Goal: Find specific fact: Find specific fact

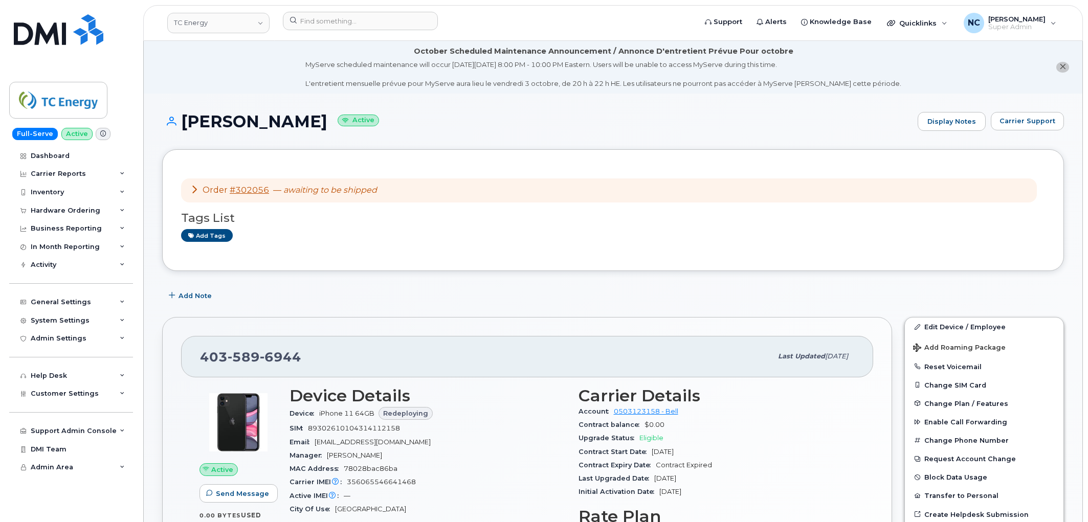
scroll to position [284, 0]
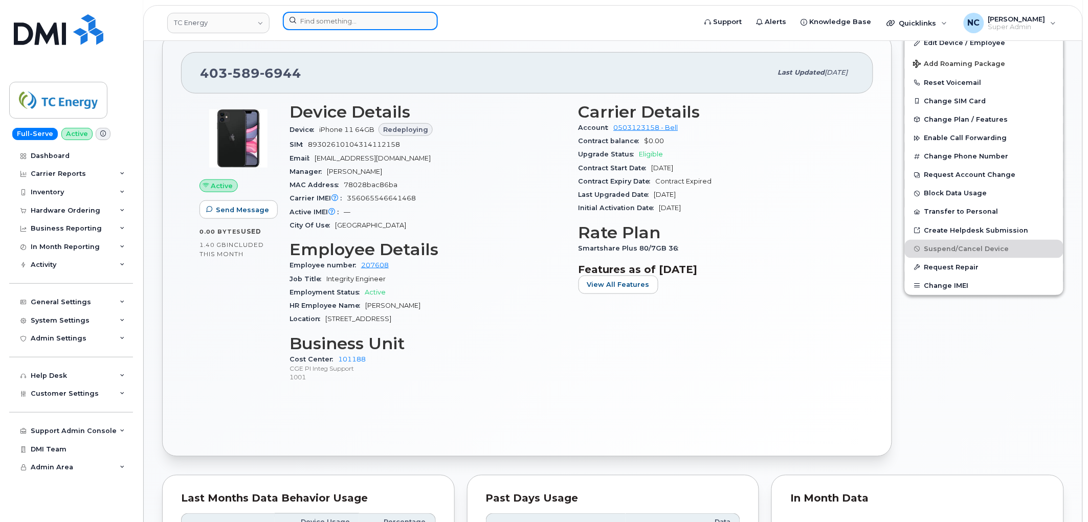
click at [336, 13] on input at bounding box center [360, 21] width 155 height 18
paste input "[PHONE_NUMBER]"
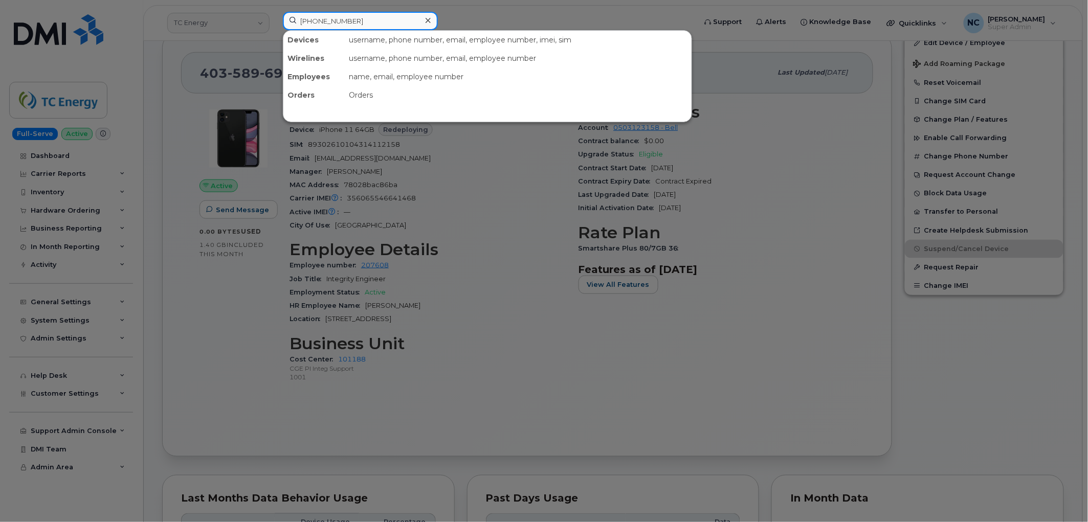
type input "[PHONE_NUMBER]"
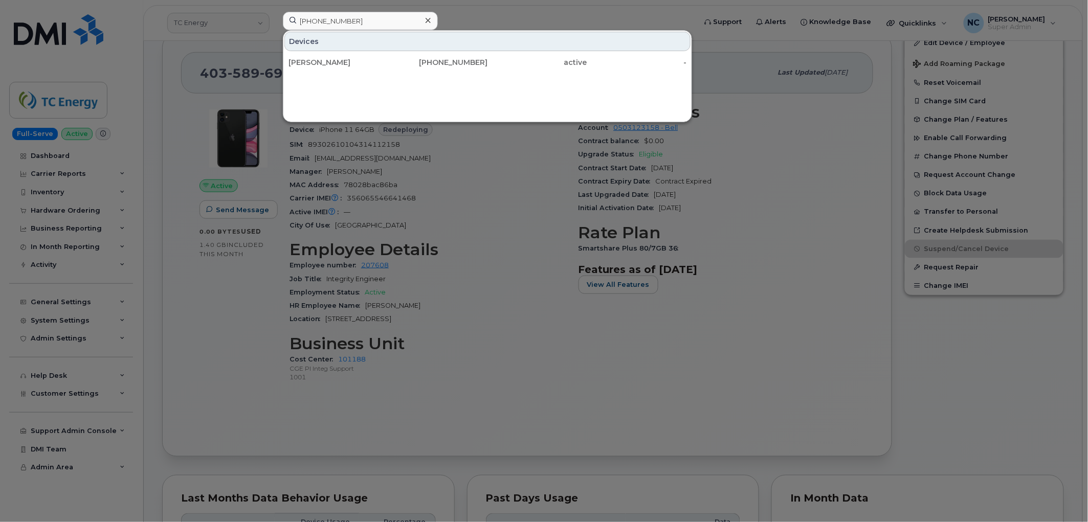
click at [312, 50] on div "Devices" at bounding box center [487, 41] width 406 height 19
click at [309, 60] on div "[PERSON_NAME]" at bounding box center [338, 62] width 100 height 10
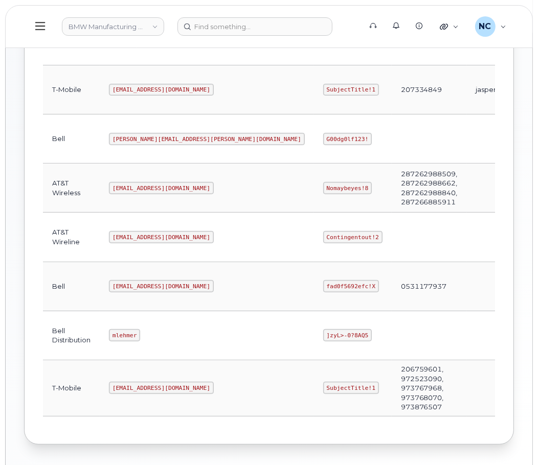
scroll to position [258, 0]
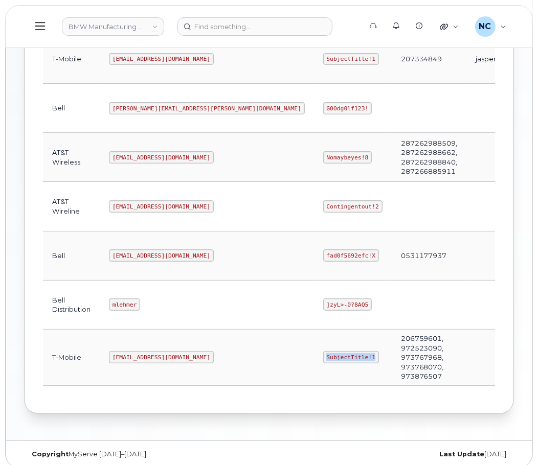
drag, startPoint x: 257, startPoint y: 349, endPoint x: 207, endPoint y: 349, distance: 49.6
click at [314, 349] on td "SubjectTitle!1" at bounding box center [353, 358] width 78 height 56
copy code "SubjectTitle!1"
